Goal: Information Seeking & Learning: Learn about a topic

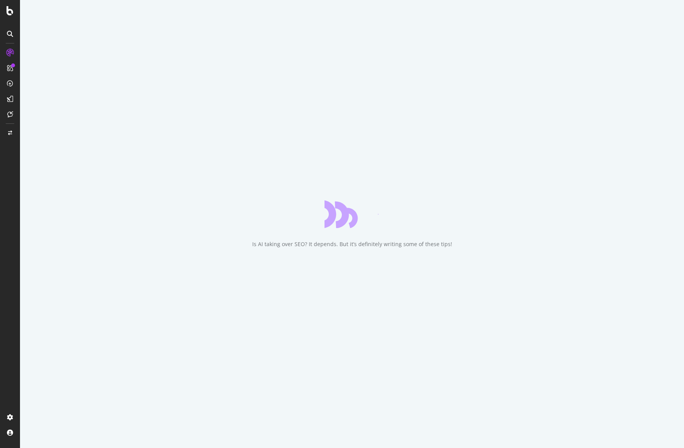
click at [530, 106] on div "Is AI taking over SEO? It depends. But it’s definitely writing some of these ti…" at bounding box center [352, 224] width 664 height 448
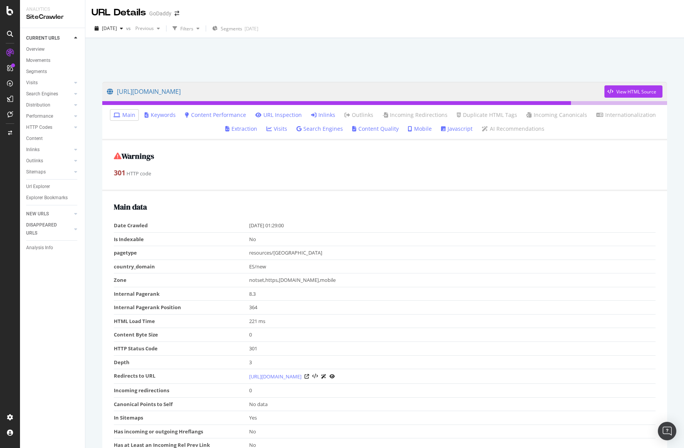
click at [94, 140] on div "https://www.godaddy.com/es-es/resources View HTML Source Main Keywords Content …" at bounding box center [384, 262] width 599 height 448
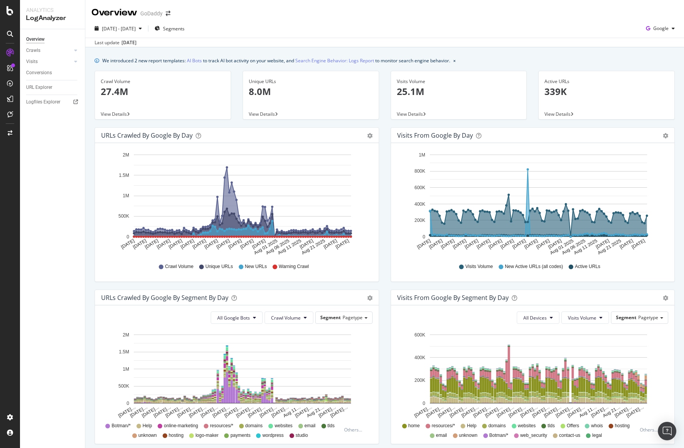
click at [381, 160] on div "URLs Crawled by Google by day Area Table Hold CMD (⌘) while clicking to filter …" at bounding box center [237, 208] width 296 height 162
click at [198, 59] on link "AI Bots" at bounding box center [194, 61] width 15 height 8
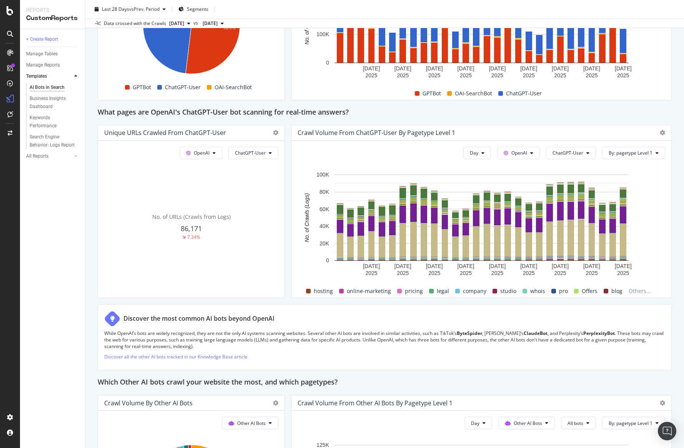
scroll to position [770, 0]
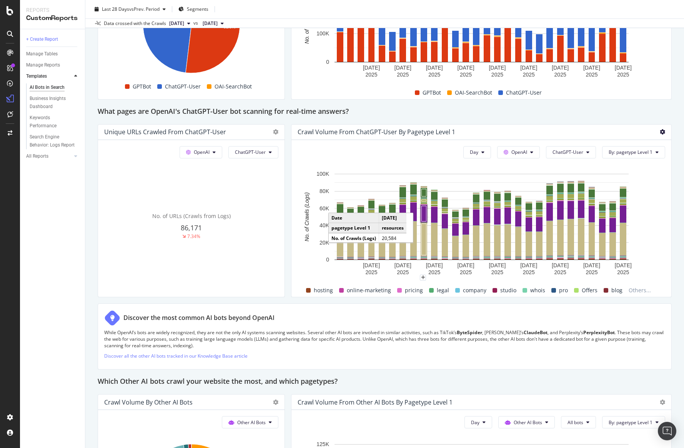
click at [663, 134] on icon at bounding box center [662, 131] width 5 height 5
click at [639, 158] on span "Export as CSV" at bounding box center [624, 160] width 58 height 7
click at [675, 110] on div "AI Bots in Search AI Bots in Search GoDaddy Clone Schedule Email Export Last 28…" at bounding box center [384, 224] width 599 height 448
click at [486, 149] on button "Day" at bounding box center [477, 152] width 28 height 12
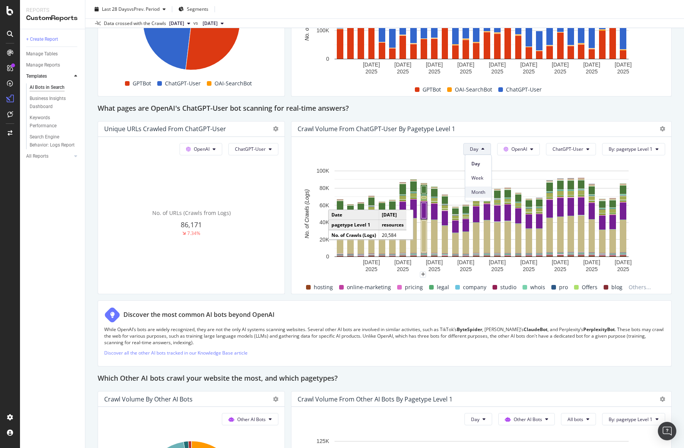
scroll to position [775, 0]
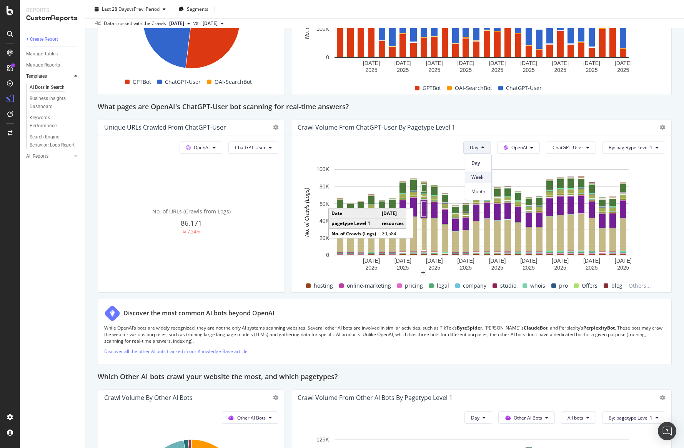
click at [484, 179] on span "Week" at bounding box center [478, 177] width 14 height 7
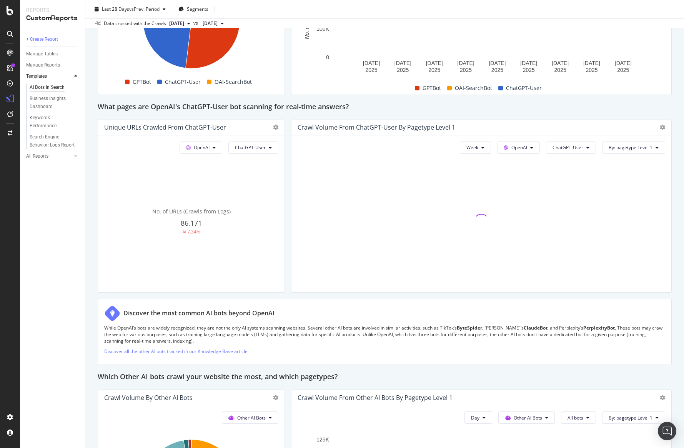
scroll to position [776, 0]
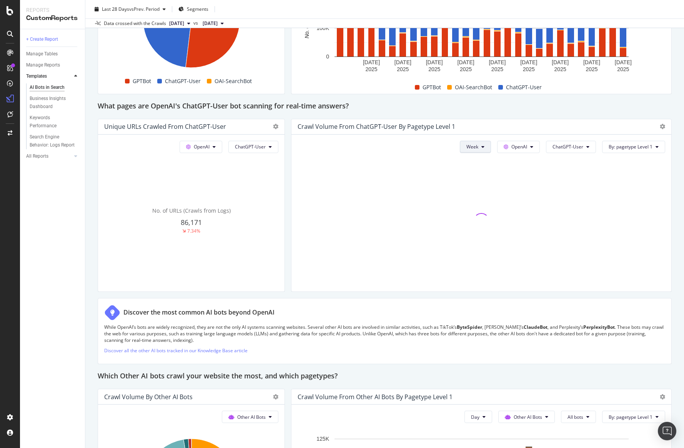
click at [485, 144] on button "Week" at bounding box center [475, 147] width 31 height 12
click at [474, 191] on span "Month" at bounding box center [475, 190] width 14 height 7
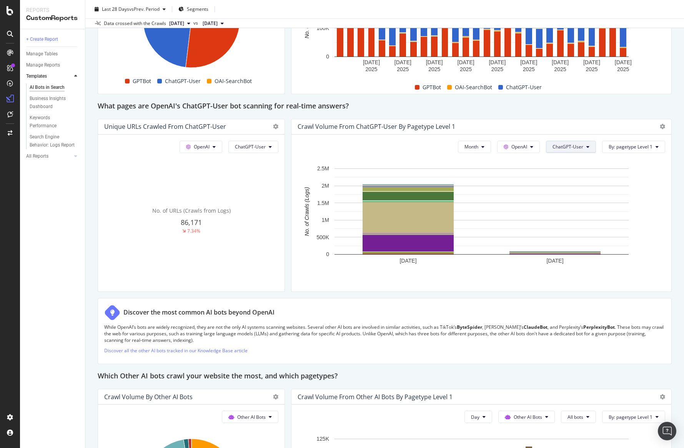
click at [572, 147] on span "ChatGPT-User" at bounding box center [567, 146] width 31 height 7
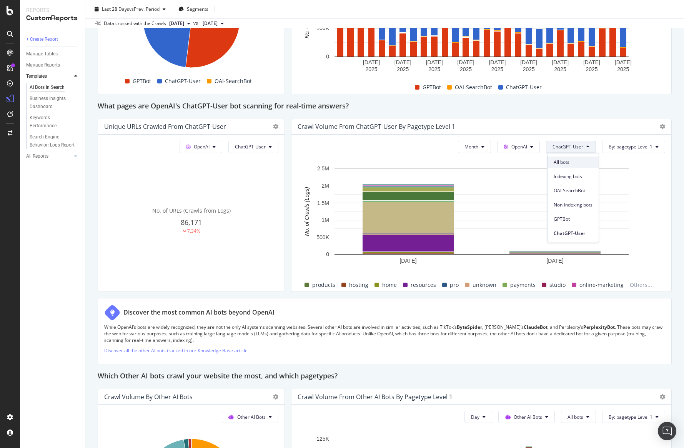
click at [570, 161] on span "All bots" at bounding box center [573, 162] width 39 height 7
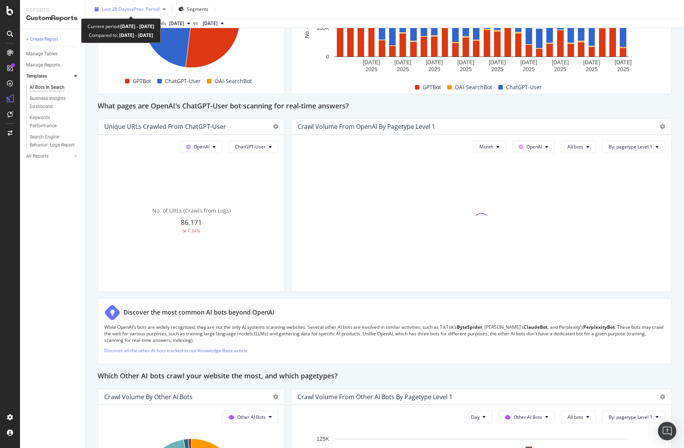
click at [148, 5] on div "Last 28 Days vs Prev. Period" at bounding box center [129, 9] width 77 height 12
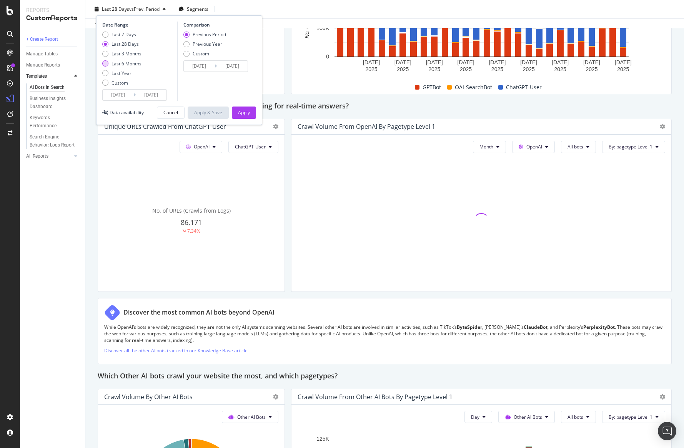
click at [125, 64] on div "Last 6 Months" at bounding box center [126, 63] width 30 height 7
type input "2025/03/02"
type input "2024/08/29"
type input "2025/03/01"
click at [241, 115] on div "Apply" at bounding box center [244, 112] width 12 height 7
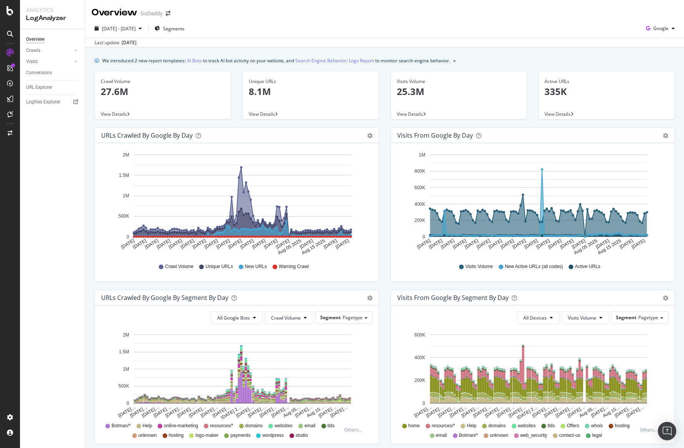
scroll to position [0, 0]
click at [373, 120] on div "Unique URLs 8.1M View Details" at bounding box center [311, 98] width 148 height 57
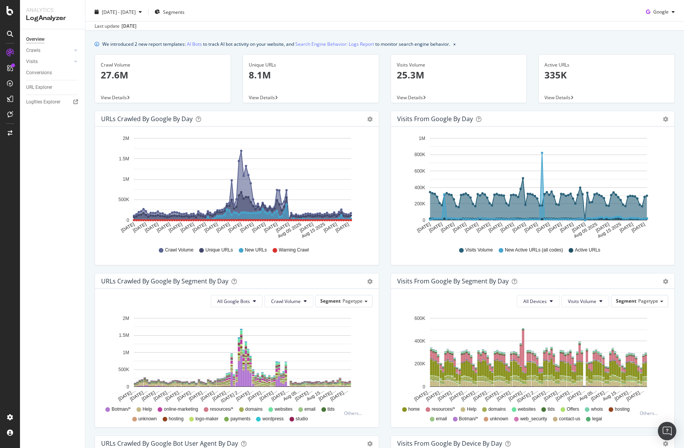
scroll to position [16, 0]
click at [383, 112] on div "URLs Crawled by Google by day Area Table Hold CMD (⌘) while clicking to filter …" at bounding box center [237, 192] width 296 height 162
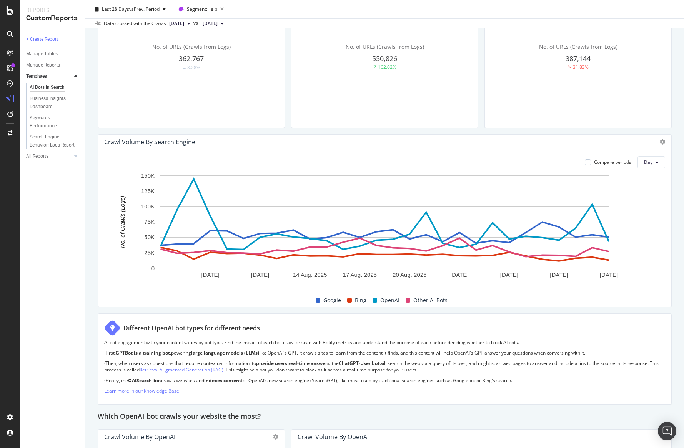
scroll to position [190, 0]
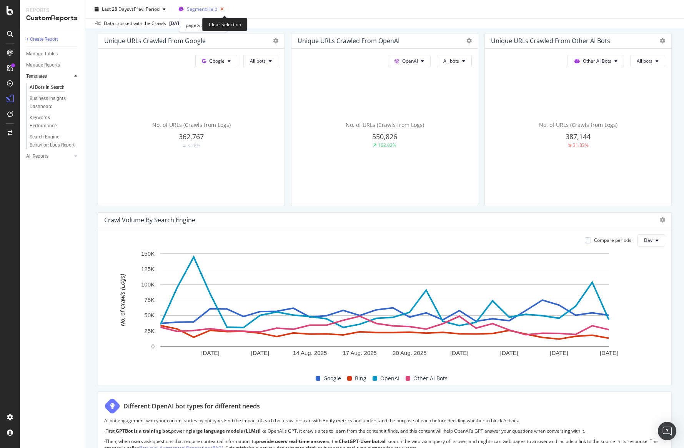
drag, startPoint x: 226, startPoint y: 9, endPoint x: 246, endPoint y: 13, distance: 20.4
click at [226, 9] on icon "button" at bounding box center [222, 9] width 10 height 11
